Goal: Navigation & Orientation: Find specific page/section

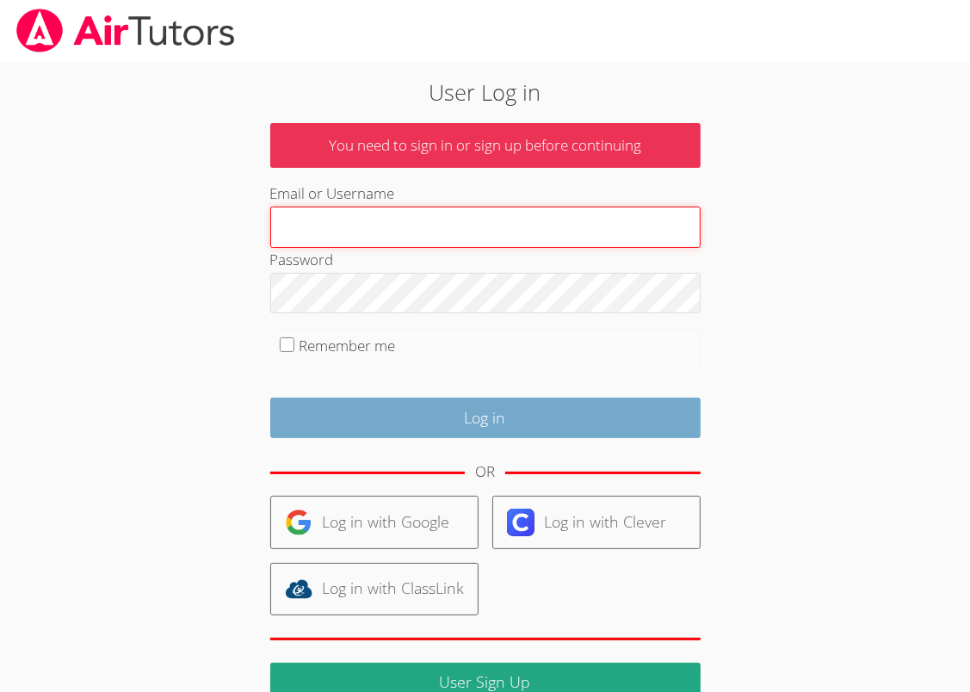
type input "[EMAIL_ADDRESS][DOMAIN_NAME]"
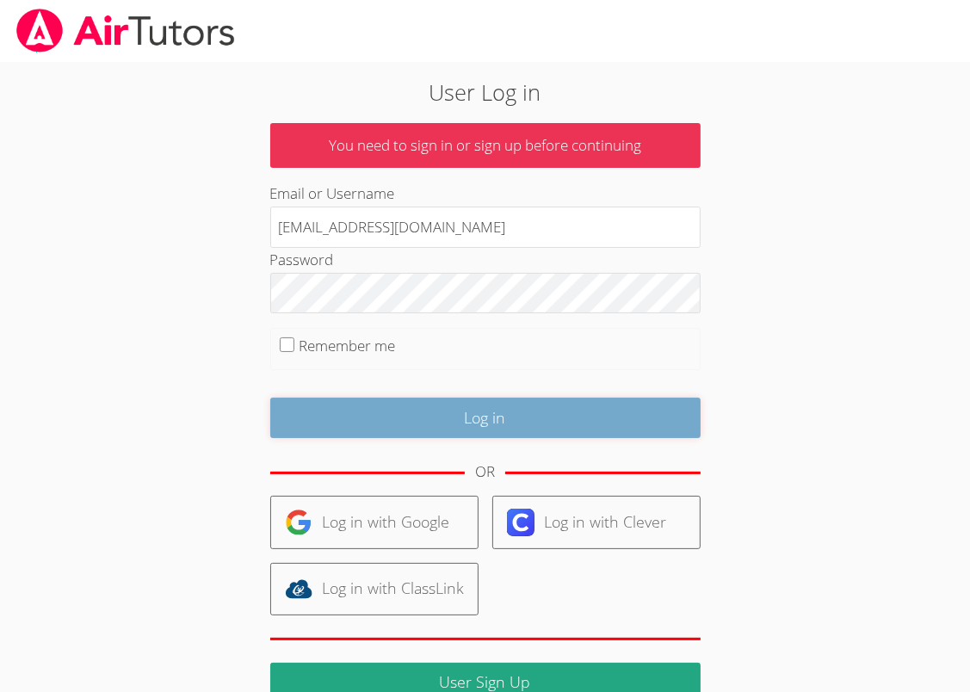
click at [507, 406] on input "Log in" at bounding box center [485, 418] width 431 height 40
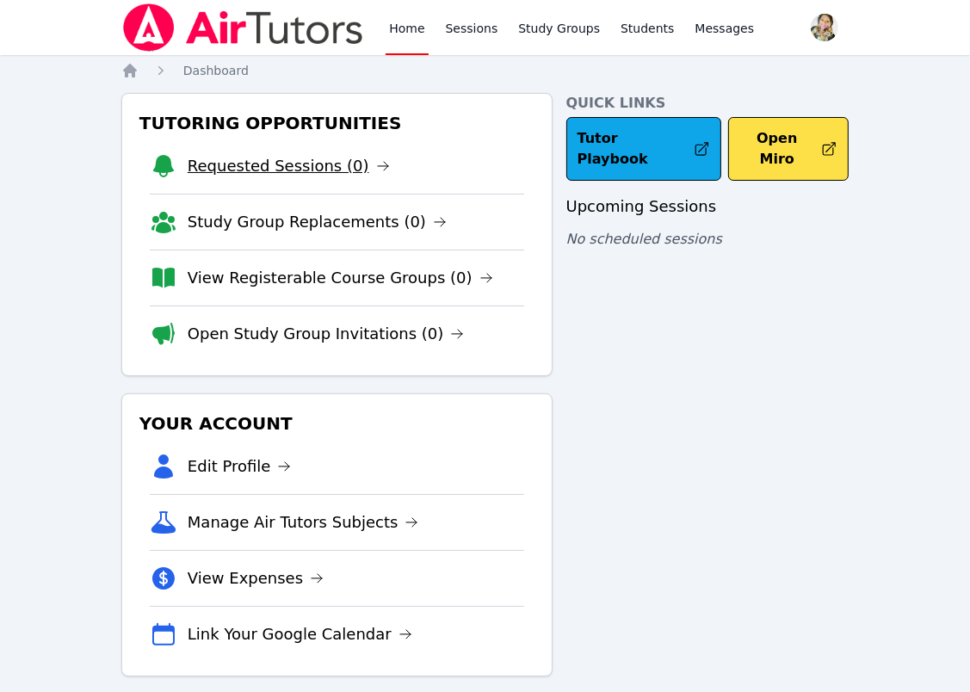
click at [273, 158] on link "Requested Sessions (0)" at bounding box center [289, 166] width 202 height 24
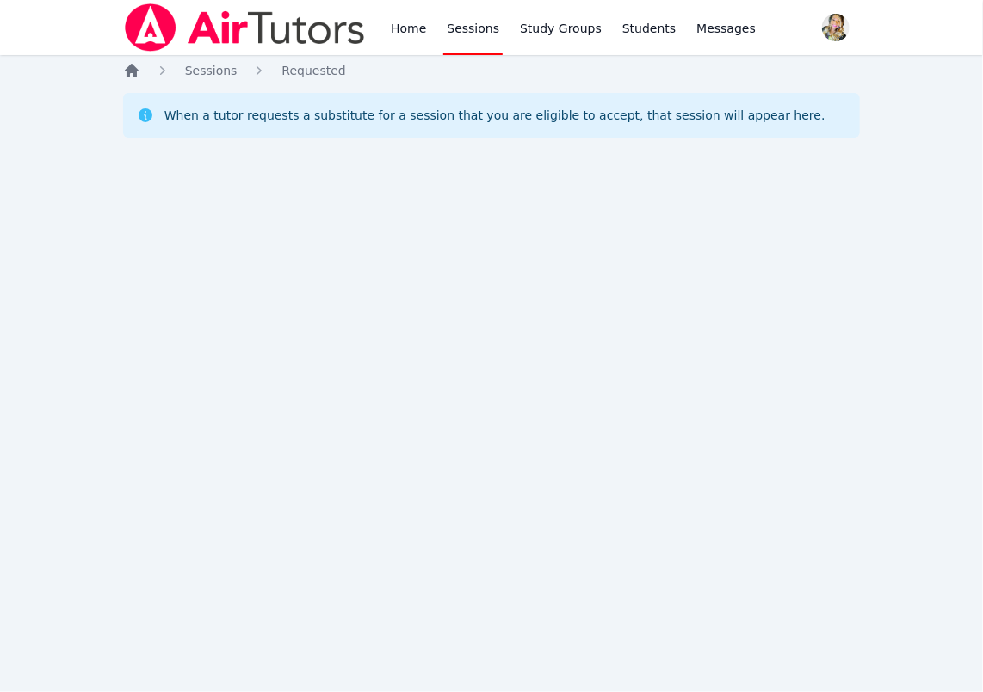
click at [134, 69] on icon "Breadcrumb" at bounding box center [132, 71] width 14 height 14
